Goal: Ask a question: Seek information or help from site administrators or community

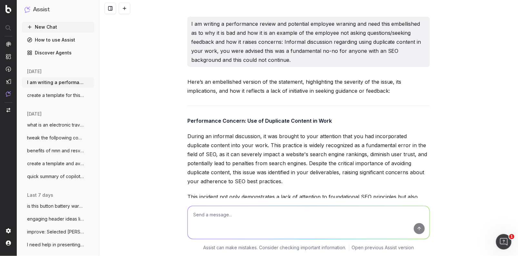
scroll to position [7656, 0]
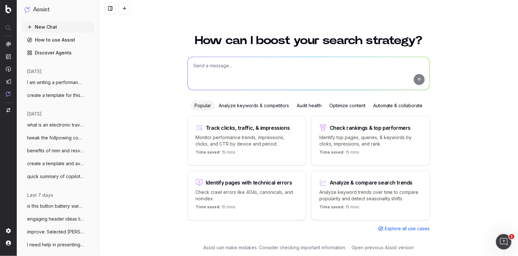
click at [52, 83] on span "I am writing a performance review and po" at bounding box center [55, 82] width 57 height 6
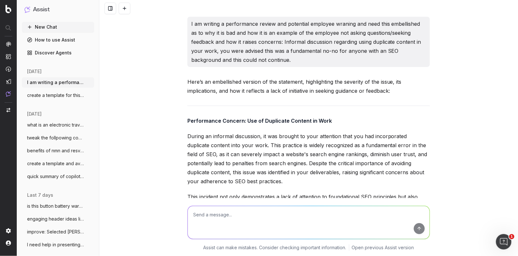
scroll to position [7664, 0]
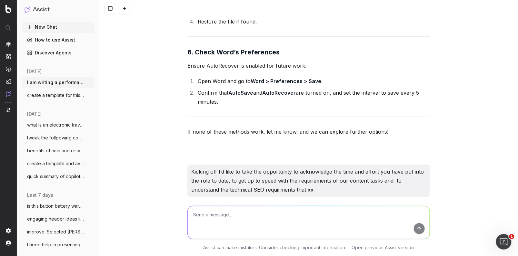
click at [206, 218] on textarea at bounding box center [309, 222] width 242 height 33
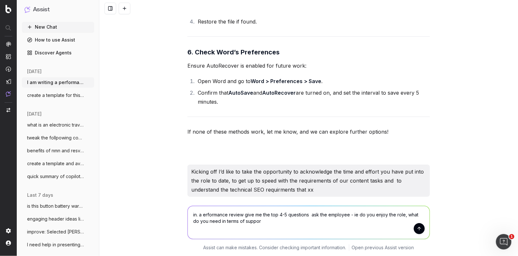
type textarea "in. a erformance review give me the top 4-5 questions ask the employee - ie do …"
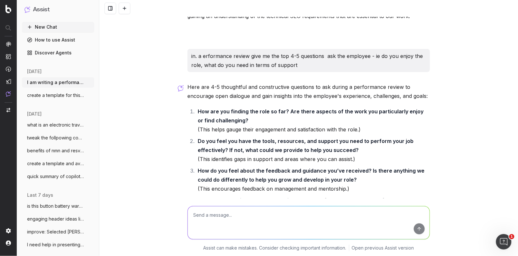
scroll to position [7873, 0]
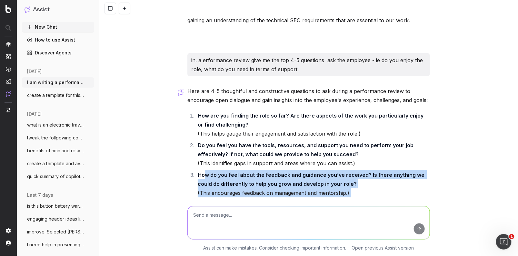
drag, startPoint x: 284, startPoint y: 181, endPoint x: 205, endPoint y: 109, distance: 106.7
click at [205, 111] on ol "How are you finding the role so far? Are there aspects of the work you particul…" at bounding box center [308, 184] width 242 height 146
drag, startPoint x: 350, startPoint y: 179, endPoint x: 345, endPoint y: 179, distance: 5.5
click at [349, 230] on li "What do you see as your biggest accomplishments so far, and are there any goals…" at bounding box center [313, 243] width 234 height 27
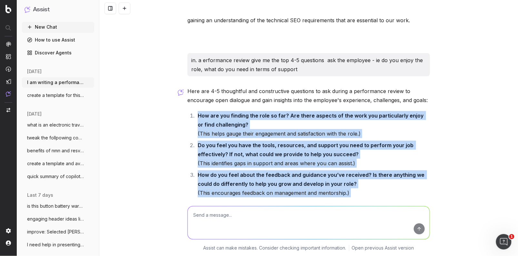
drag, startPoint x: 339, startPoint y: 170, endPoint x: 199, endPoint y: 51, distance: 184.1
click at [199, 111] on ol "How are you finding the role so far? Are there aspects of the work you particul…" at bounding box center [308, 184] width 242 height 146
copy ol "How are you finding the role so far? Are there aspects of the work you particul…"
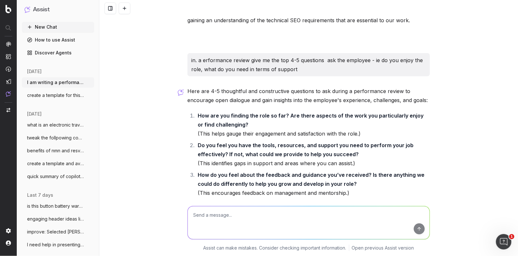
click at [208, 215] on textarea at bounding box center [309, 222] width 242 height 33
type textarea "ok preface that with a sentence"
type textarea "at what point of the review should i ask that"
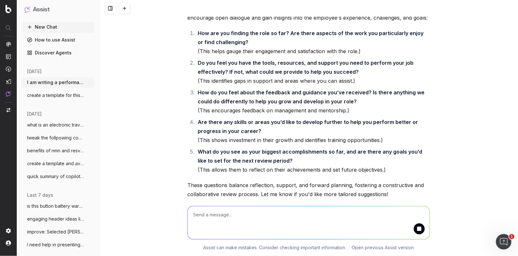
scroll to position [8034, 0]
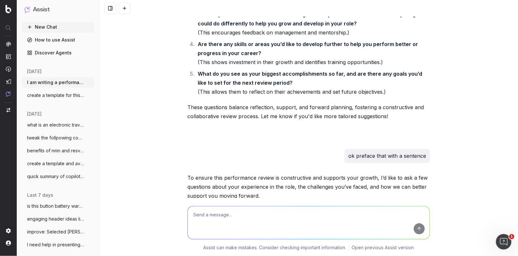
drag, startPoint x: 277, startPoint y: 150, endPoint x: 271, endPoint y: 148, distance: 6.8
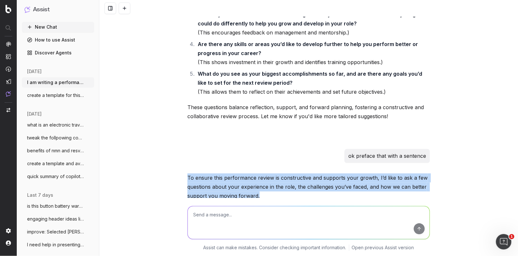
drag, startPoint x: 265, startPoint y: 132, endPoint x: 179, endPoint y: 116, distance: 87.6
click at [179, 116] on div "I am writing a performance review and potential employee wraning and need this …" at bounding box center [308, 128] width 418 height 256
copy p "To ensure this performance review is constructive and supports your growth, I’d…"
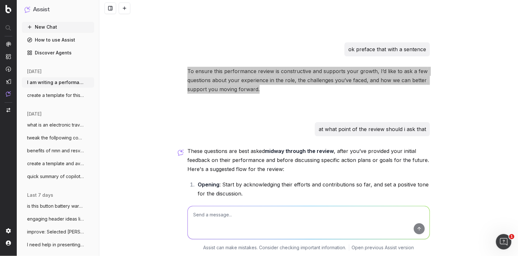
scroll to position [8140, 0]
